Goal: Task Accomplishment & Management: Manage account settings

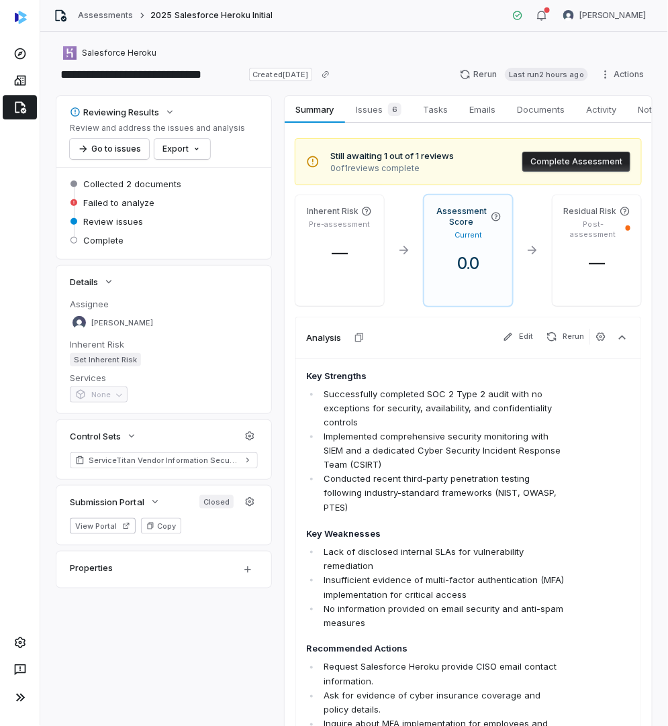
click at [449, 426] on li "Successfully completed SOC 2 Type 2 audit with no exceptions for security, avai…" at bounding box center [442, 408] width 245 height 42
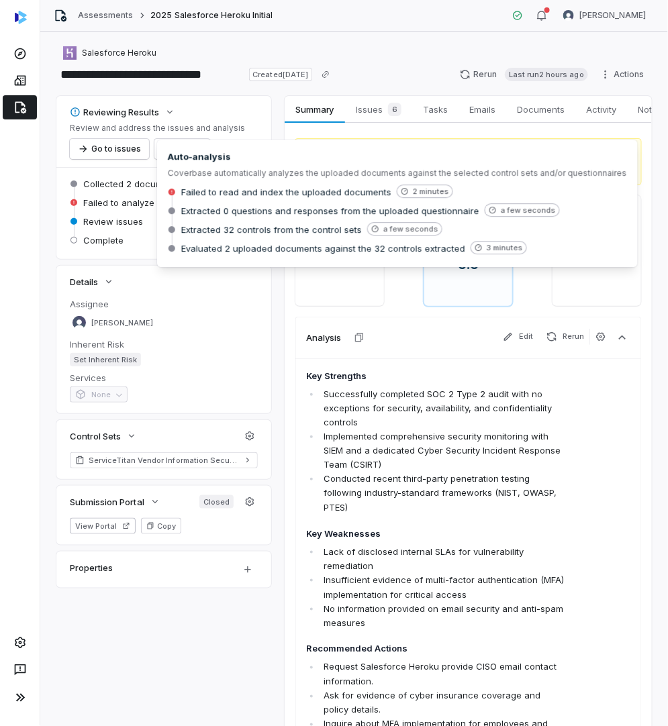
click at [103, 203] on span "Failed to analyze" at bounding box center [118, 203] width 71 height 12
click at [94, 201] on span "Failed to analyze" at bounding box center [118, 203] width 71 height 12
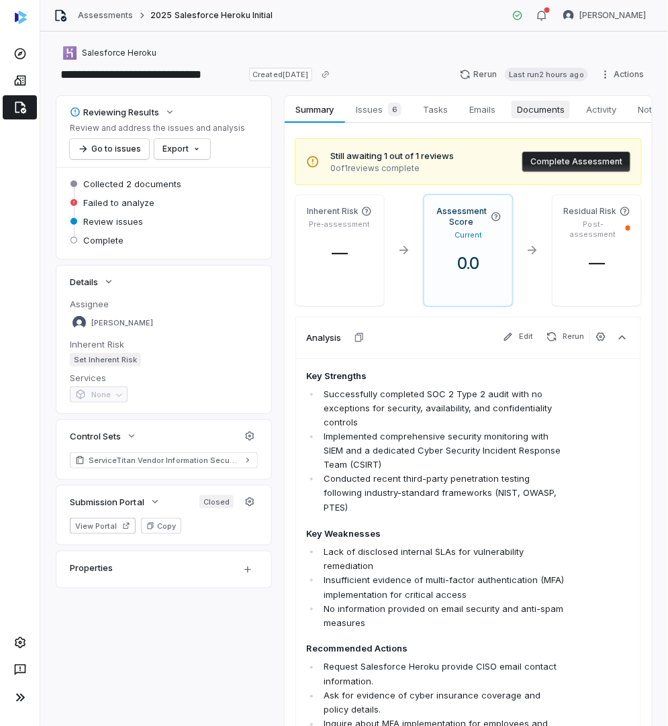
click at [542, 113] on span "Documents" at bounding box center [540, 109] width 58 height 17
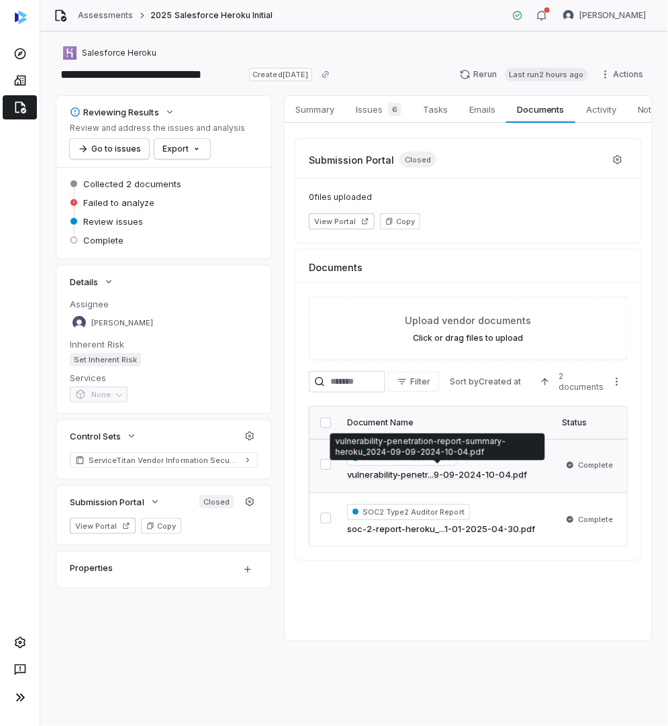
click at [322, 459] on button "button" at bounding box center [325, 464] width 11 height 11
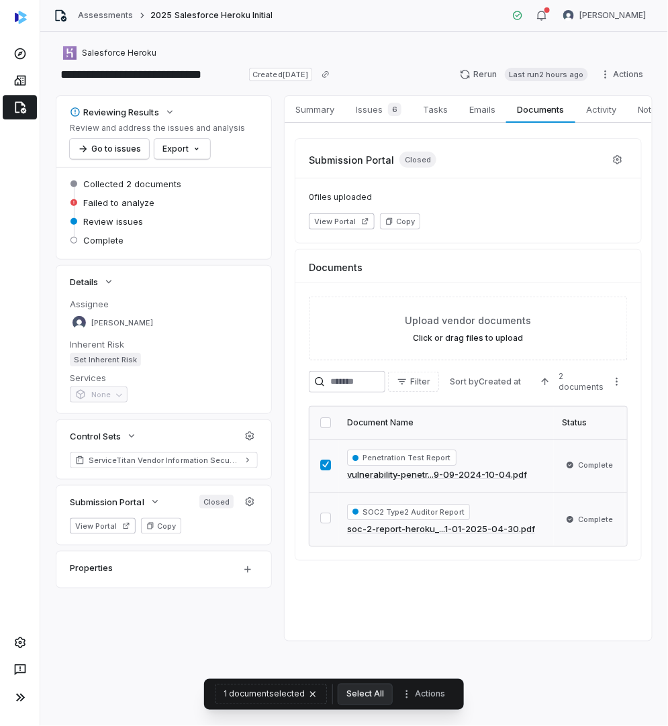
click at [320, 513] on button "button" at bounding box center [325, 518] width 11 height 11
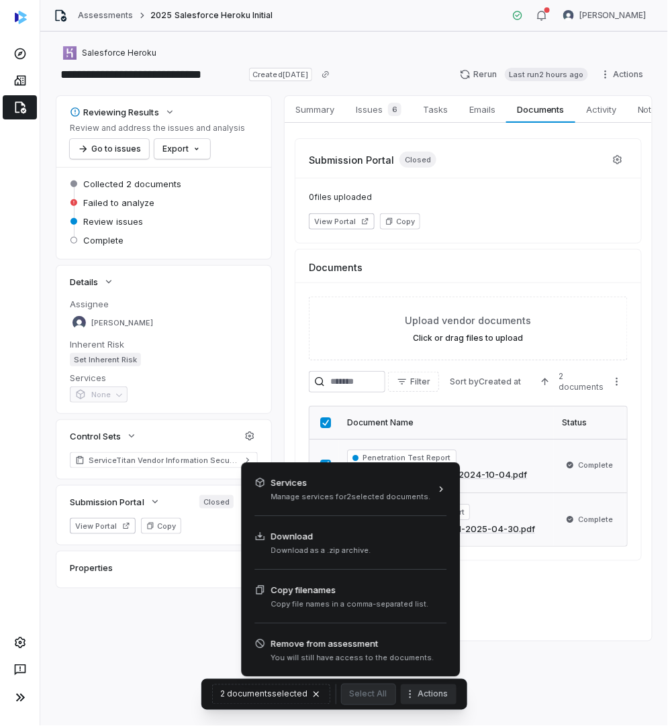
click at [437, 696] on button "Actions" at bounding box center [429, 694] width 56 height 20
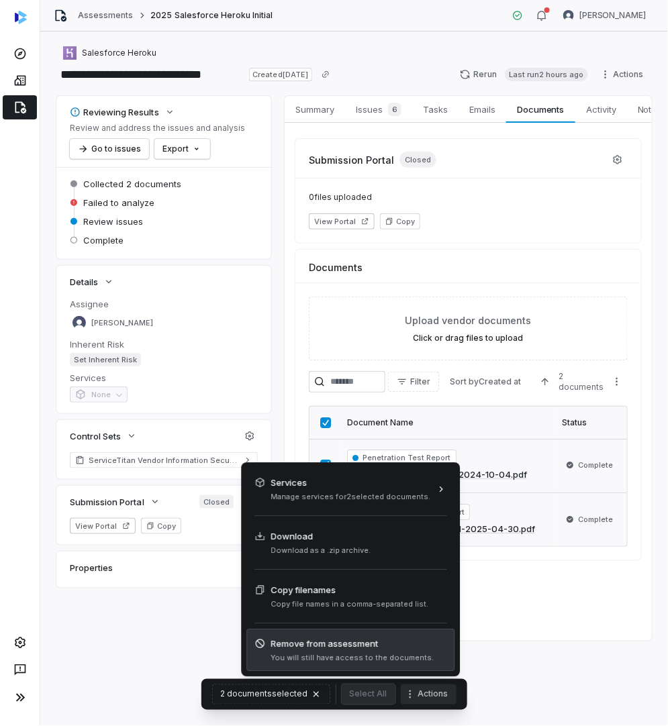
click at [368, 643] on span "Remove from assessment" at bounding box center [351, 643] width 163 height 13
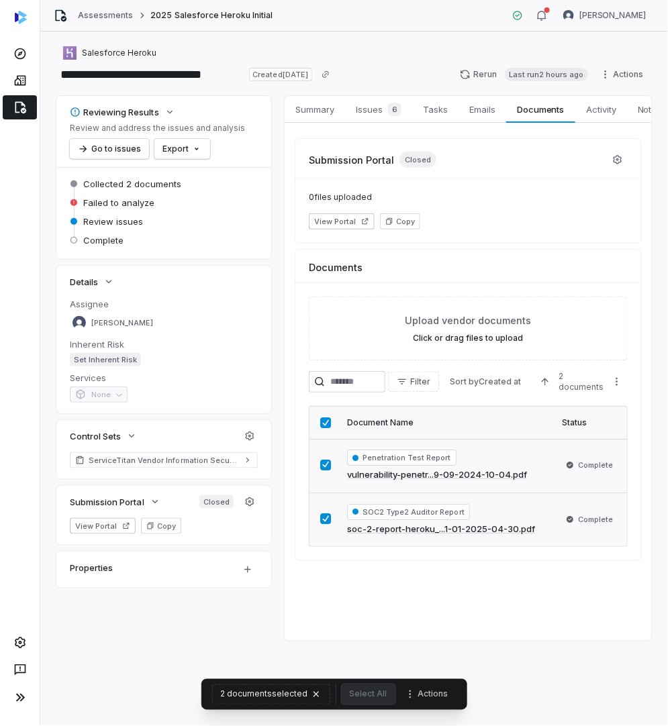
click at [181, 690] on div "**********" at bounding box center [353, 379] width 627 height 694
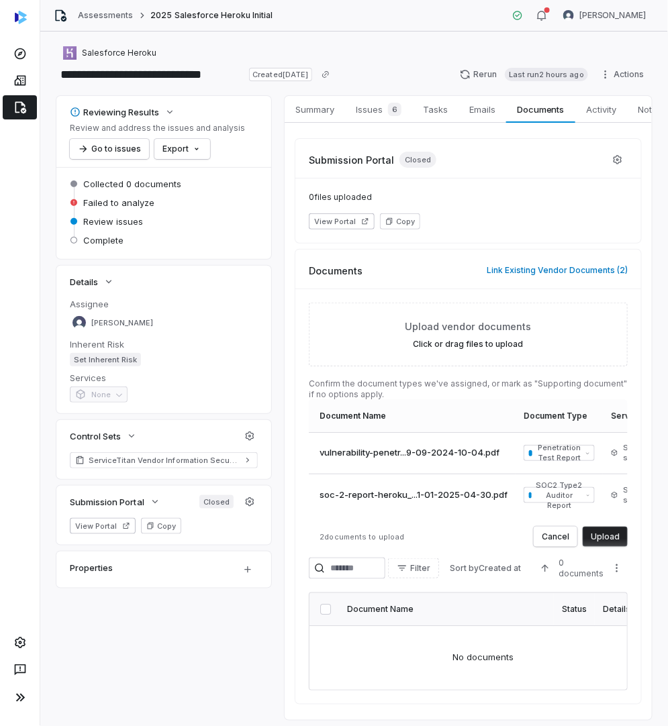
click at [613, 537] on button "Upload" at bounding box center [604, 537] width 45 height 20
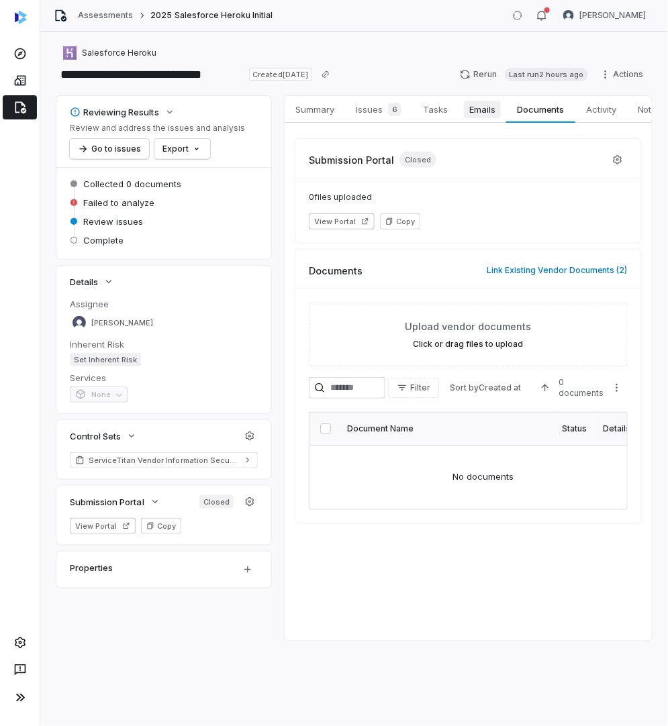
click at [487, 106] on span "Emails" at bounding box center [482, 109] width 37 height 17
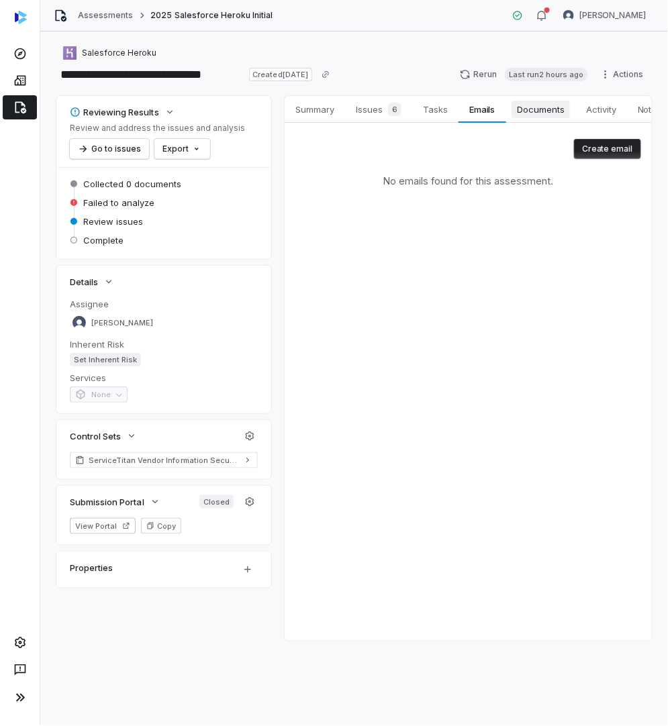
click at [525, 107] on span "Documents" at bounding box center [540, 109] width 58 height 17
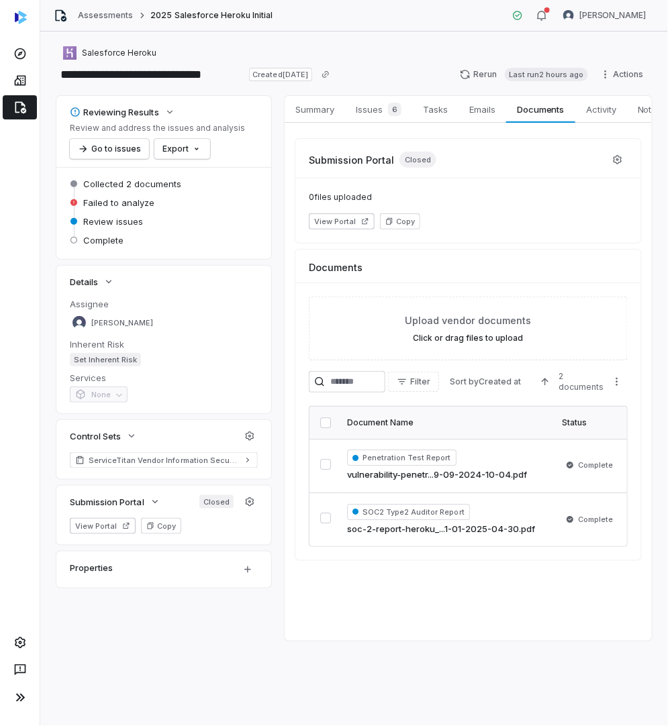
drag, startPoint x: 123, startPoint y: 193, endPoint x: 179, endPoint y: 168, distance: 61.0
click at [123, 193] on div "Collected 2 documents" at bounding box center [164, 185] width 188 height 19
click at [119, 146] on button "Go to issues" at bounding box center [109, 149] width 79 height 20
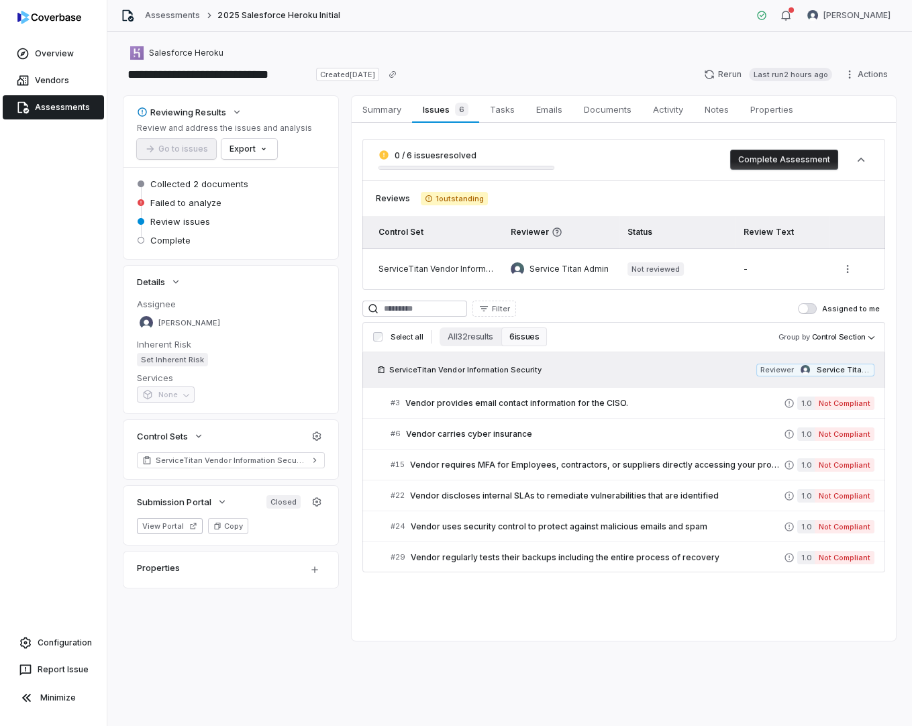
click at [371, 333] on h3 "Select all All 32 results 6 issues Group by Control Section" at bounding box center [624, 336] width 512 height 19
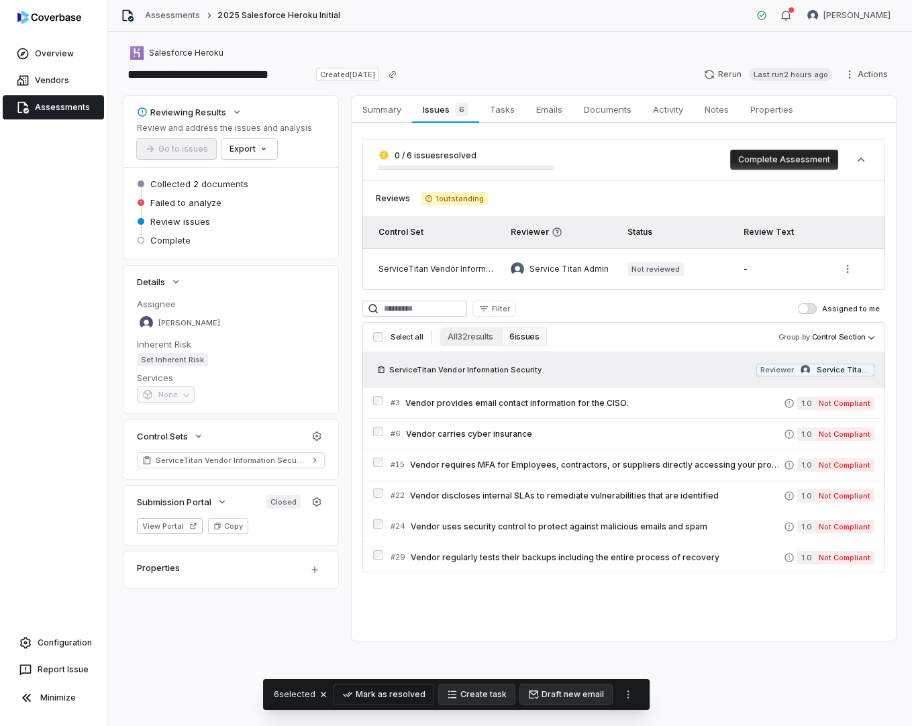
click at [398, 692] on button "Mark as resolved" at bounding box center [383, 694] width 99 height 20
click at [449, 28] on div "Processing..." at bounding box center [462, 24] width 53 height 11
click at [493, 47] on div "Salesforce Heroku" at bounding box center [509, 53] width 772 height 16
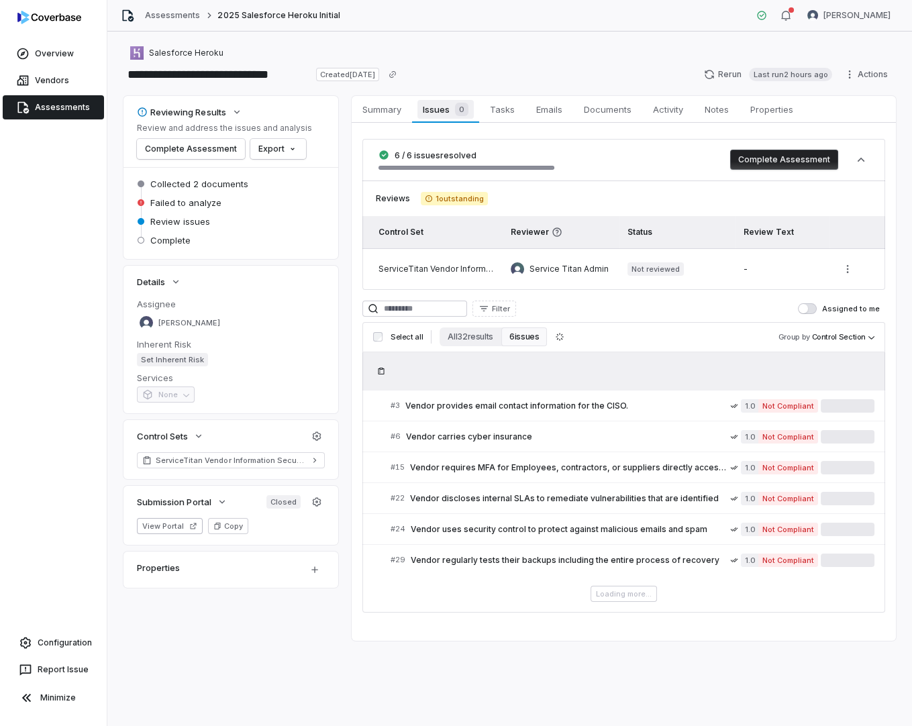
click at [460, 107] on span "0" at bounding box center [461, 109] width 13 height 13
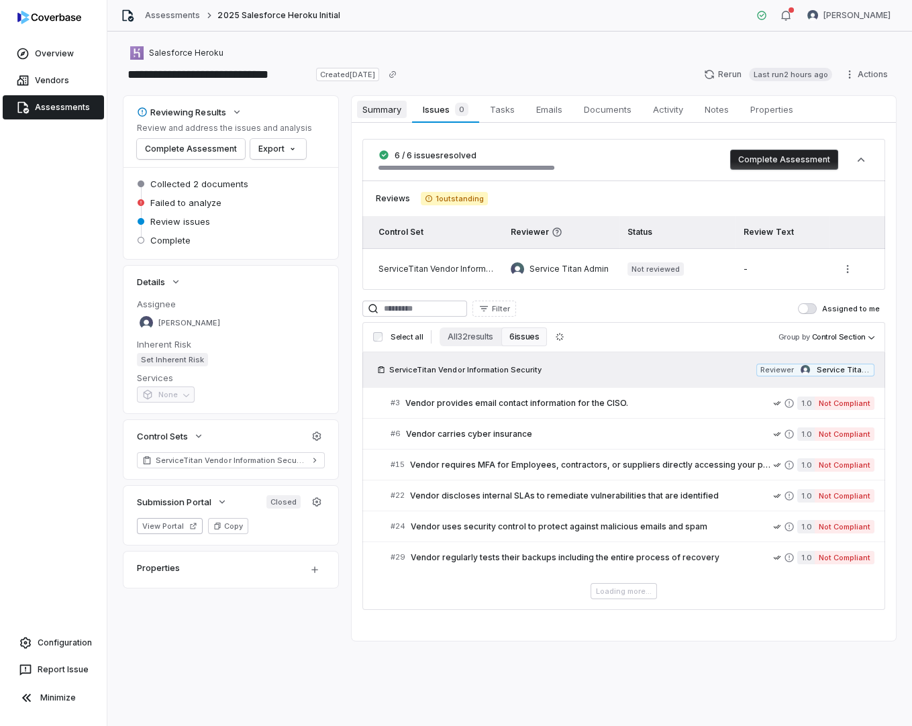
click at [368, 105] on span "Summary" at bounding box center [382, 109] width 50 height 17
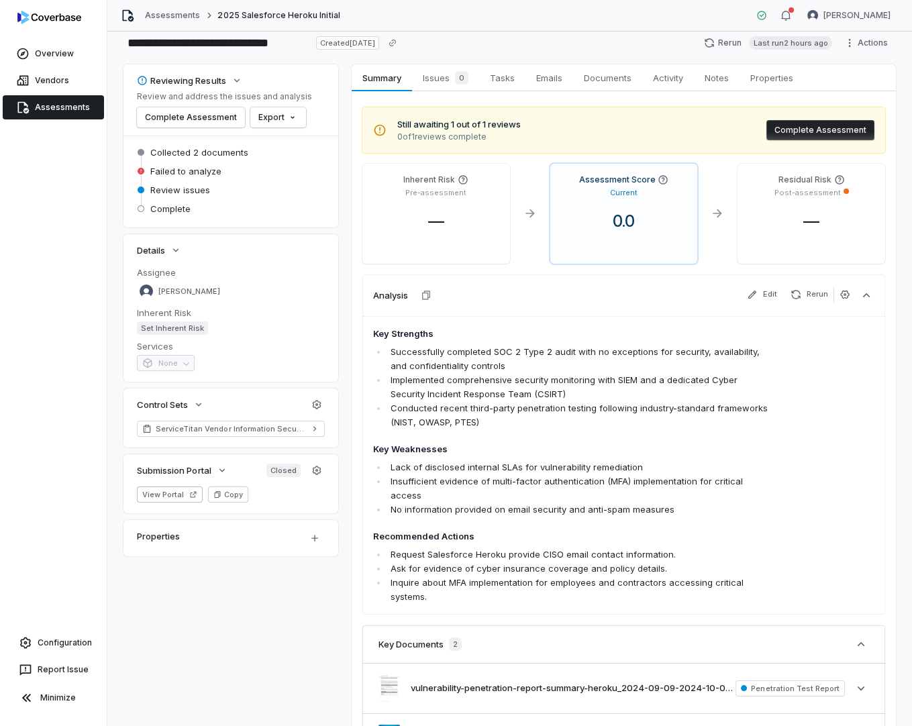
scroll to position [30, 0]
click at [806, 132] on button "Complete Assessment" at bounding box center [820, 131] width 108 height 20
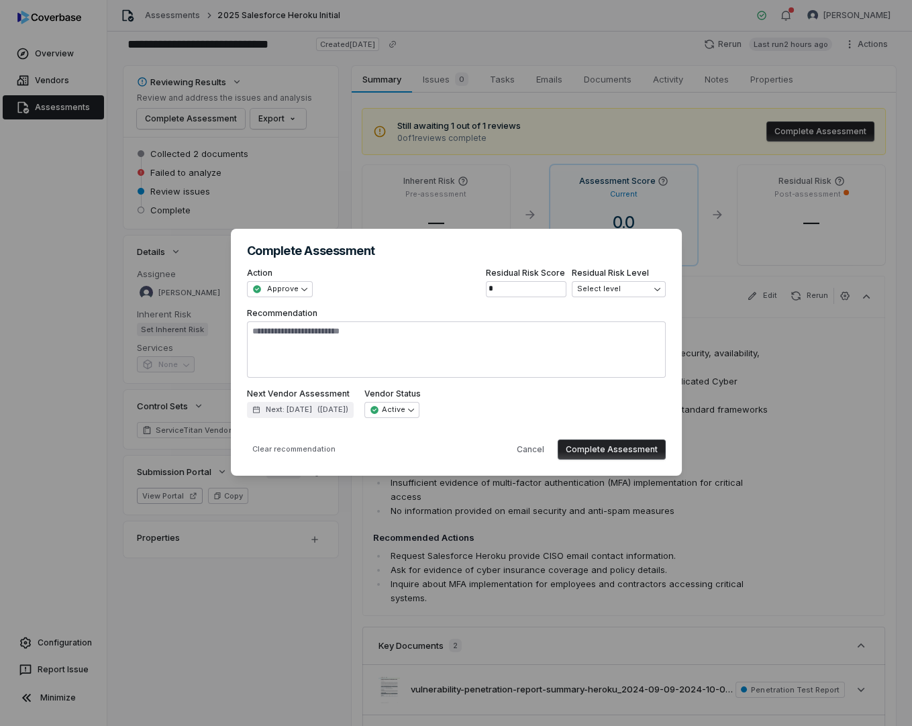
click at [631, 446] on button "Complete Assessment" at bounding box center [611, 449] width 108 height 20
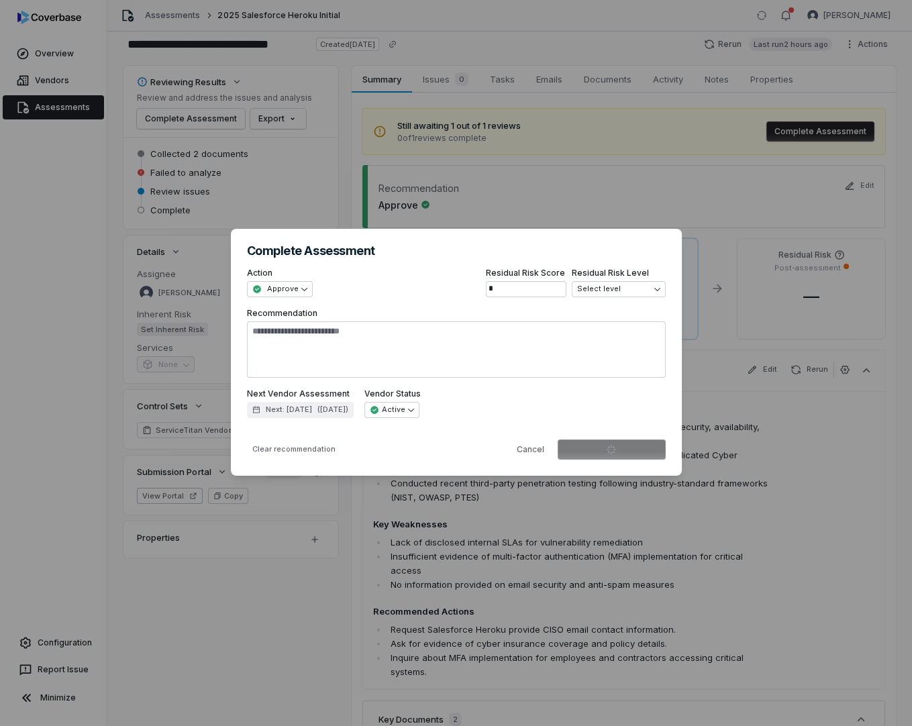
type textarea "*"
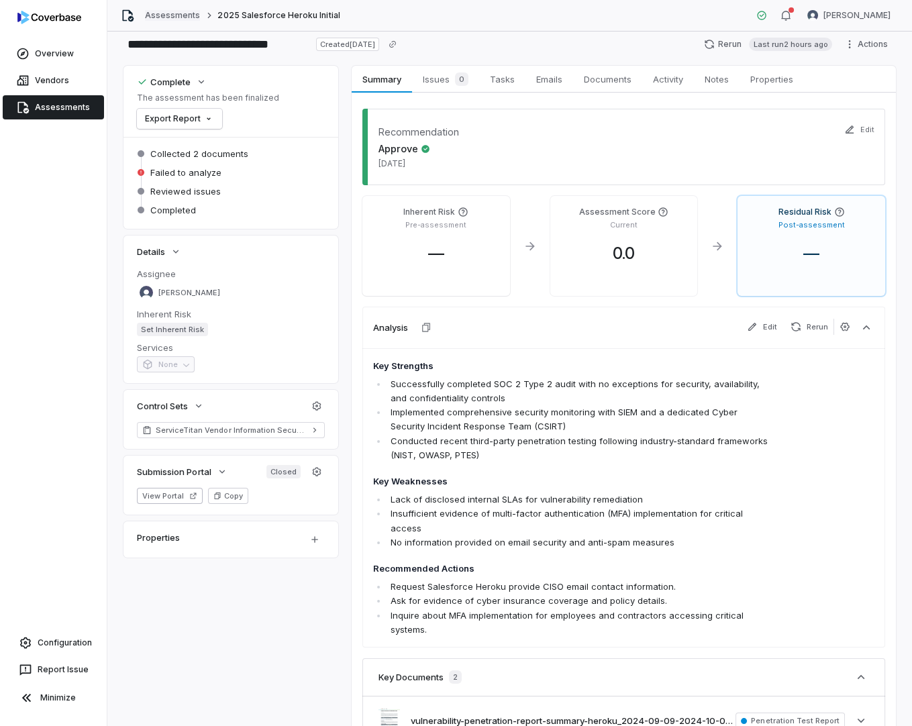
click at [191, 15] on link "Assessments" at bounding box center [172, 15] width 55 height 11
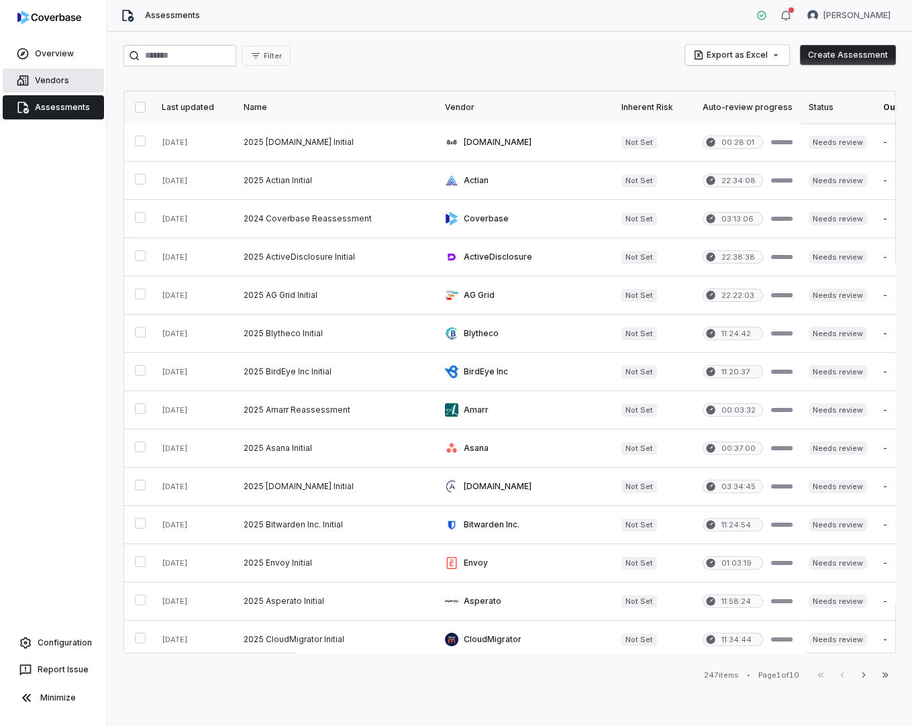
click at [56, 76] on link "Vendors" at bounding box center [53, 80] width 101 height 24
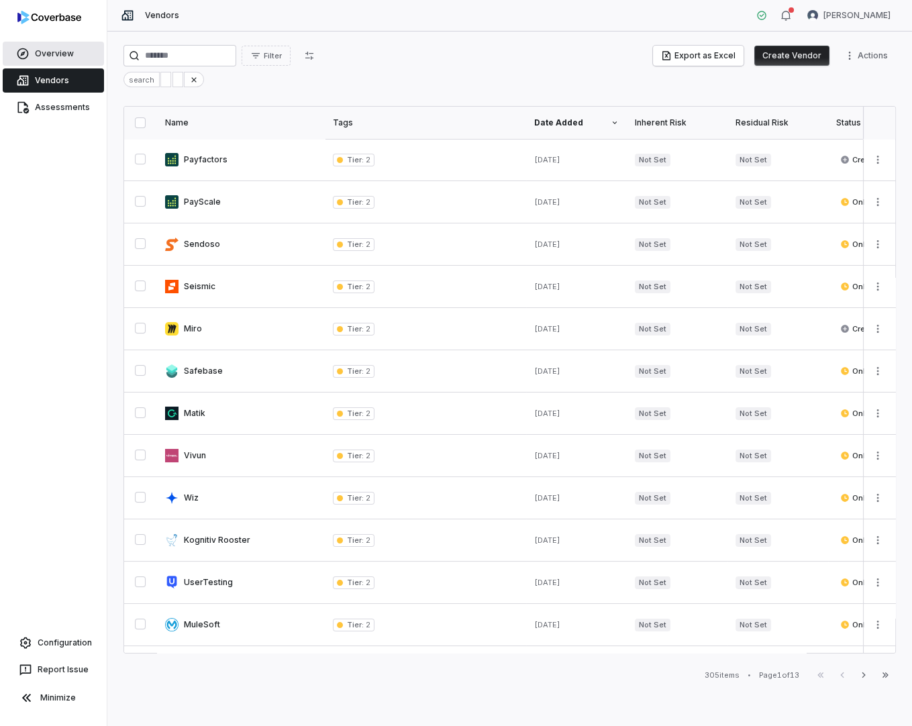
click at [52, 58] on link "Overview" at bounding box center [53, 54] width 101 height 24
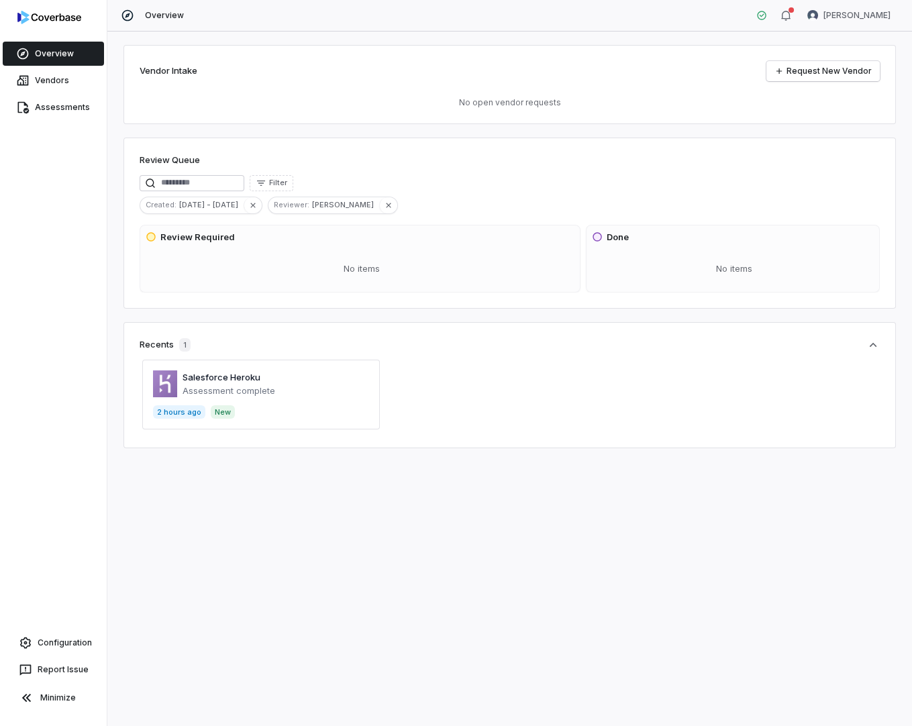
click at [271, 396] on span at bounding box center [260, 395] width 237 height 70
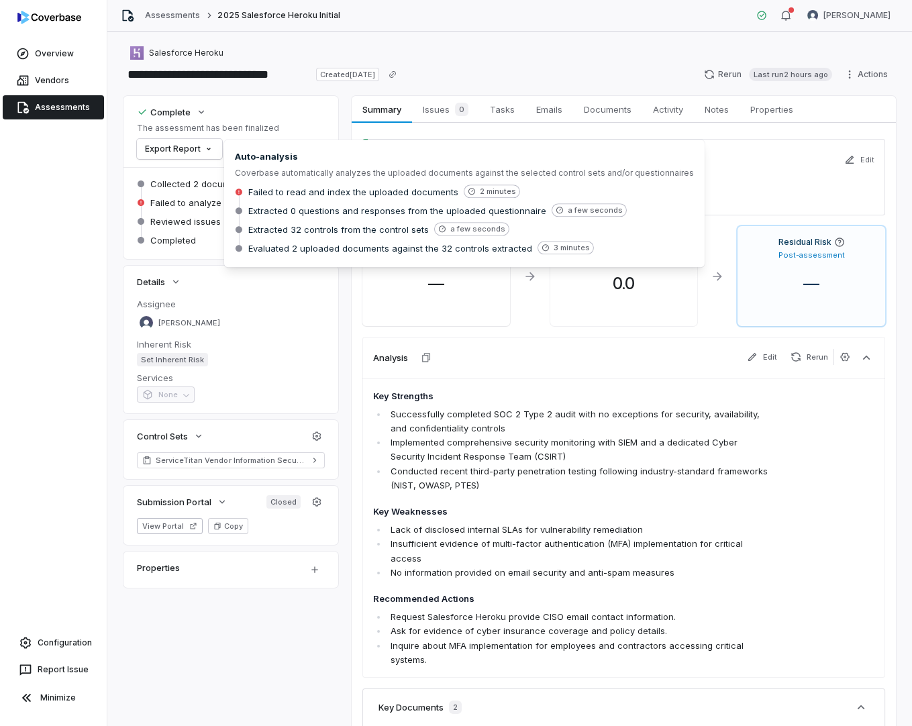
click at [142, 205] on icon at bounding box center [141, 203] width 8 height 8
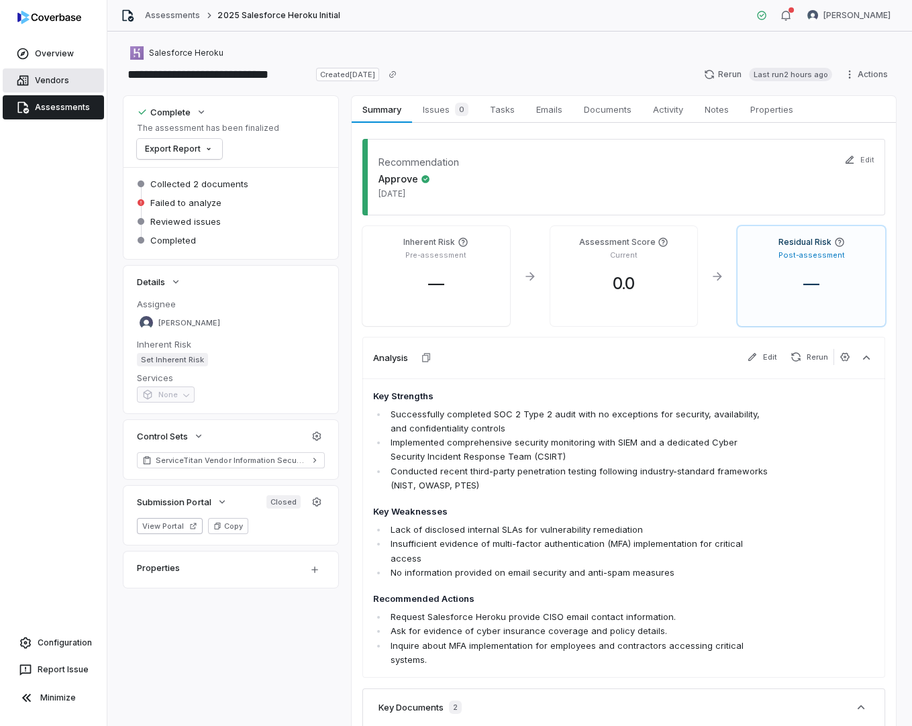
click at [80, 80] on link "Vendors" at bounding box center [53, 80] width 101 height 24
